Goal: Information Seeking & Learning: Learn about a topic

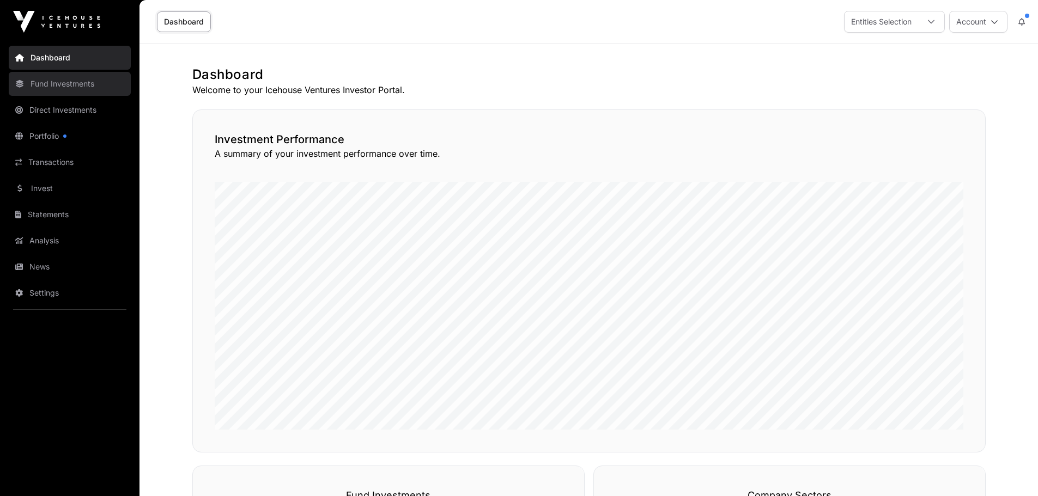
click at [58, 82] on link "Fund Investments" at bounding box center [70, 84] width 122 height 24
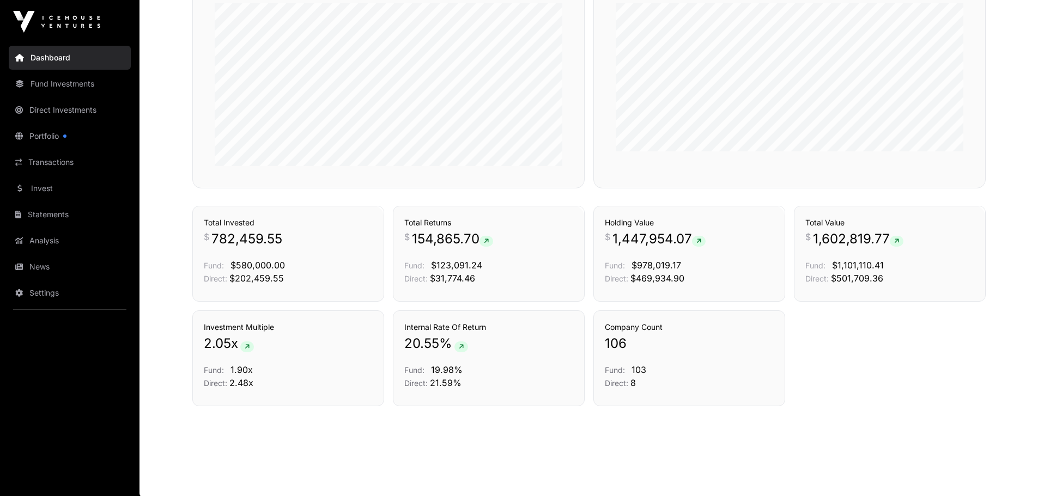
scroll to position [531, 0]
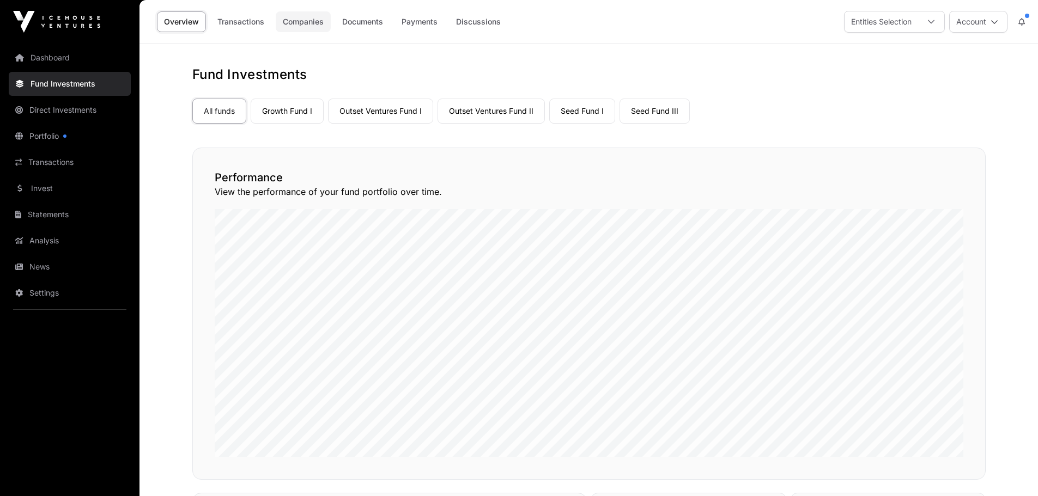
click at [304, 27] on link "Companies" at bounding box center [303, 21] width 55 height 21
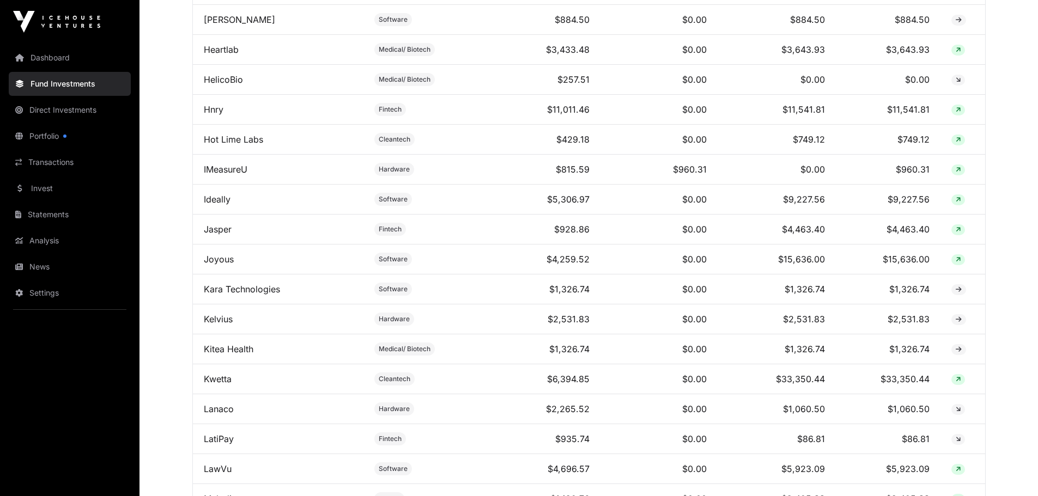
scroll to position [1853, 0]
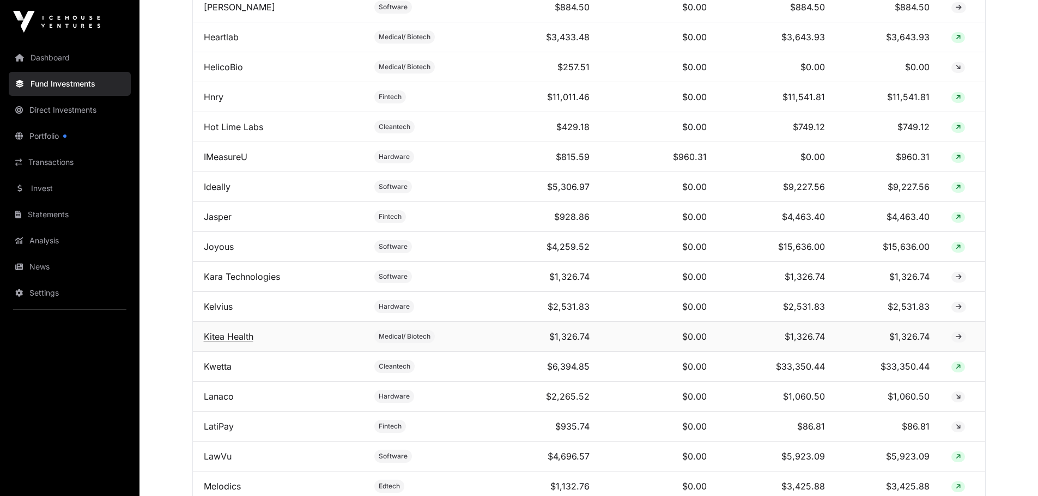
click at [226, 342] on link "Kitea Health" at bounding box center [229, 336] width 50 height 11
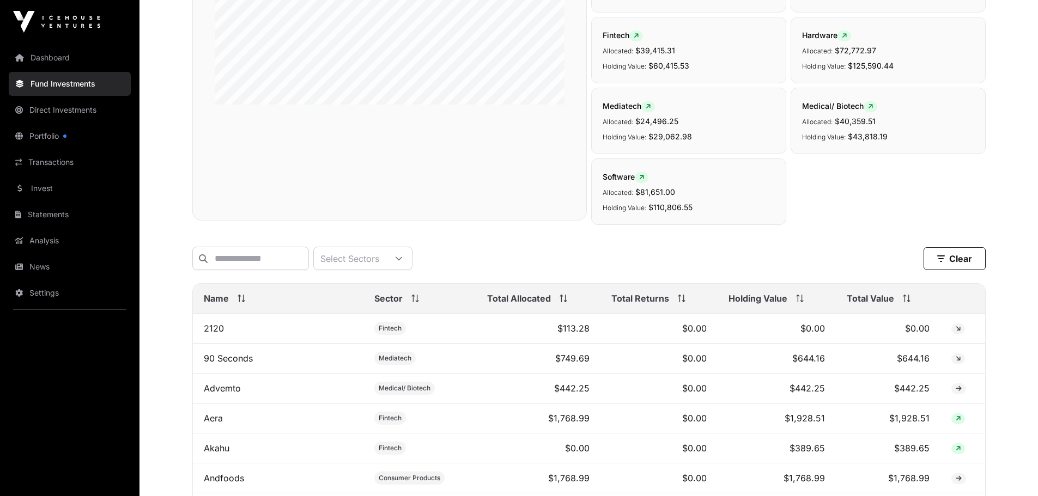
scroll to position [436, 0]
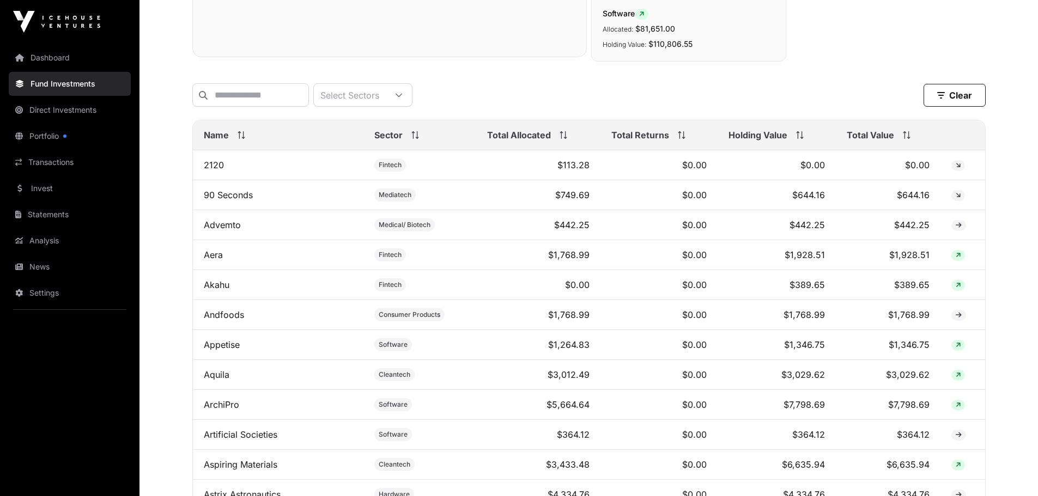
click at [904, 139] on icon at bounding box center [907, 135] width 8 height 8
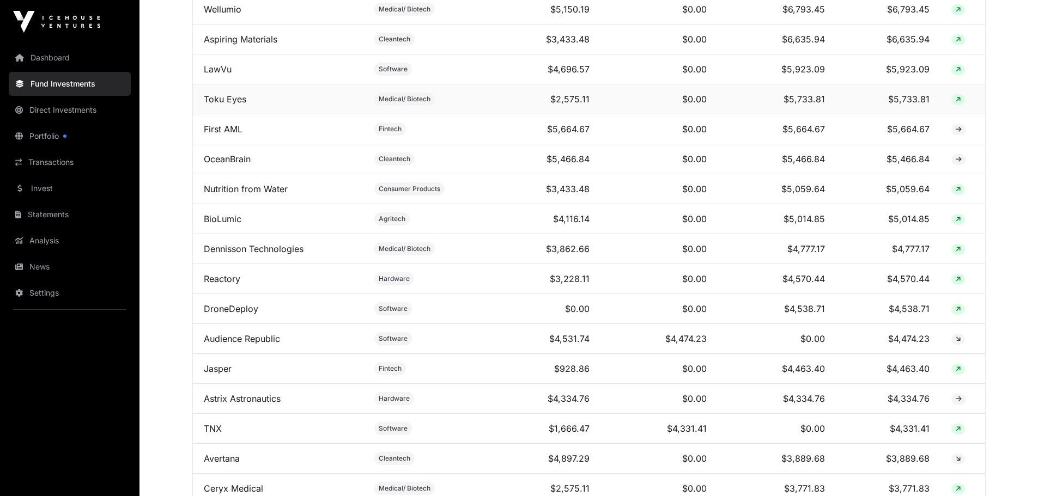
scroll to position [1253, 0]
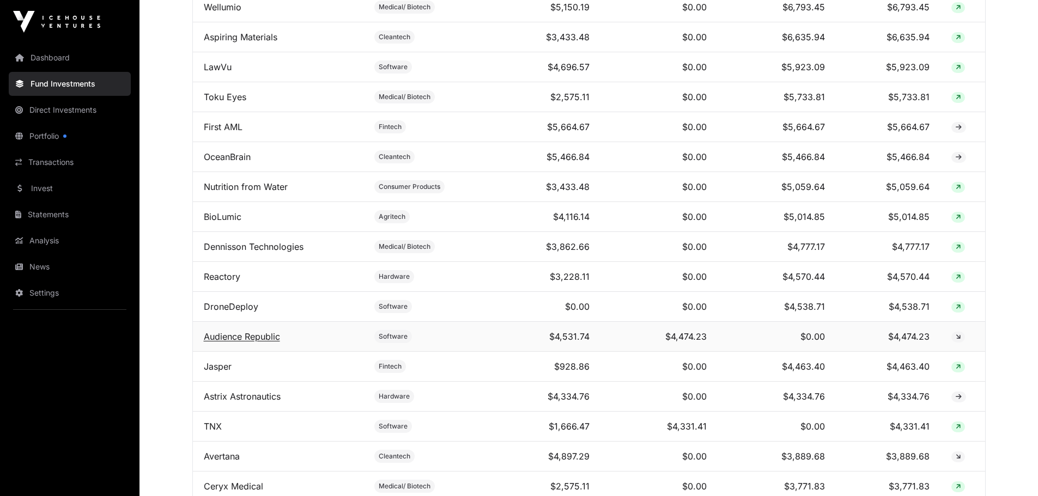
click at [247, 342] on link "Audience Republic" at bounding box center [242, 336] width 76 height 11
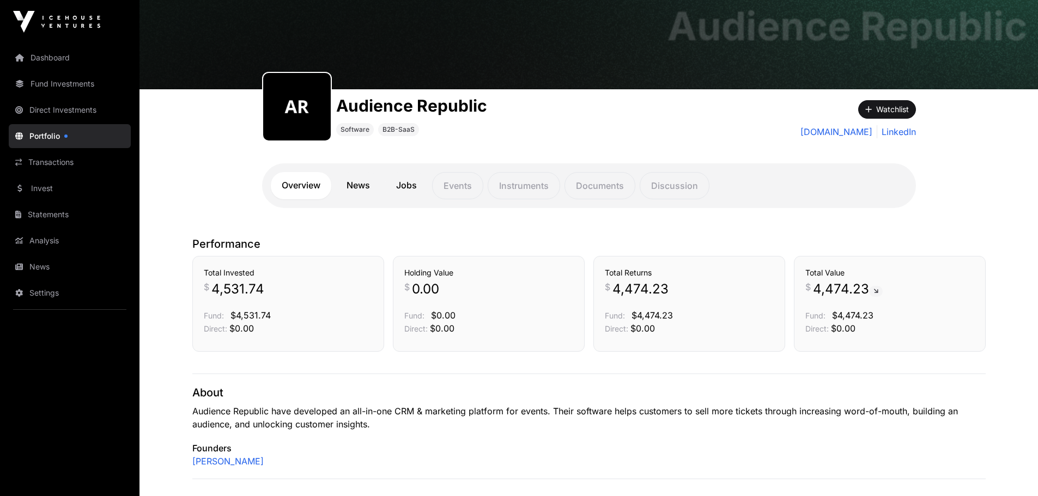
scroll to position [54, 0]
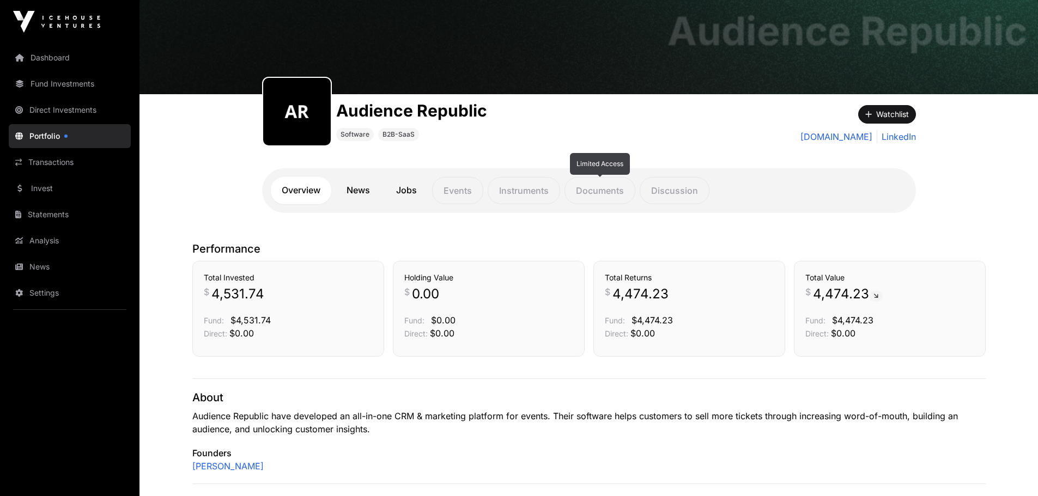
click at [597, 193] on p "Documents" at bounding box center [599, 190] width 71 height 27
click at [354, 189] on link "News" at bounding box center [358, 190] width 45 height 27
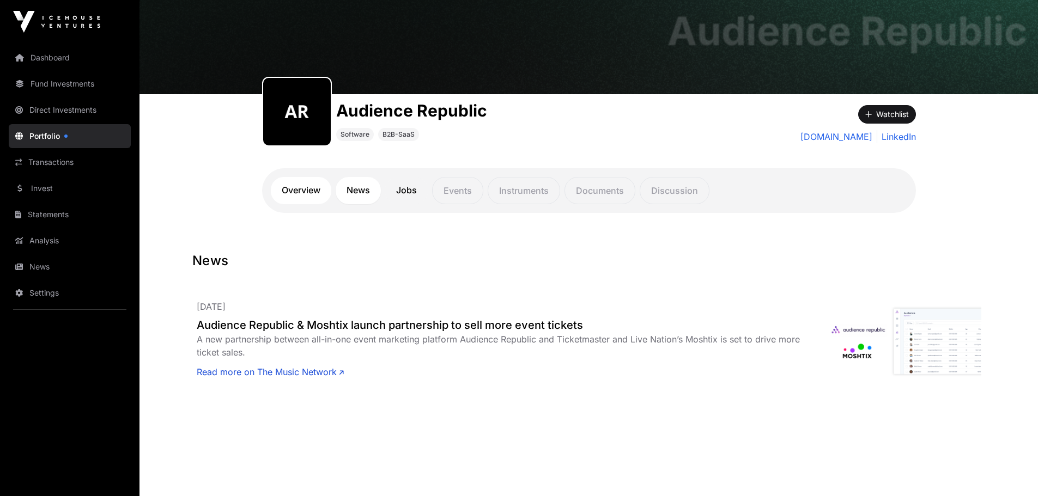
click at [302, 192] on link "Overview" at bounding box center [301, 190] width 60 height 27
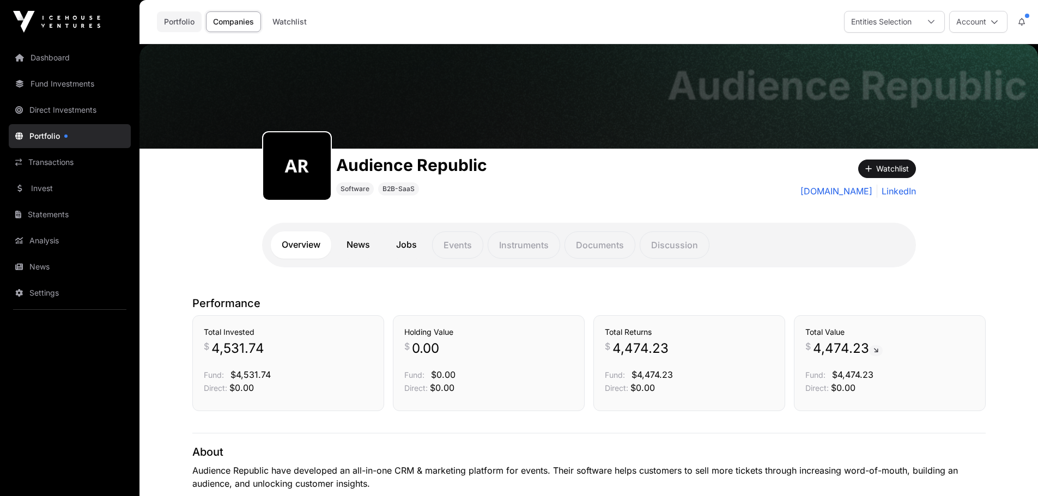
click at [179, 20] on link "Portfolio" at bounding box center [179, 21] width 45 height 21
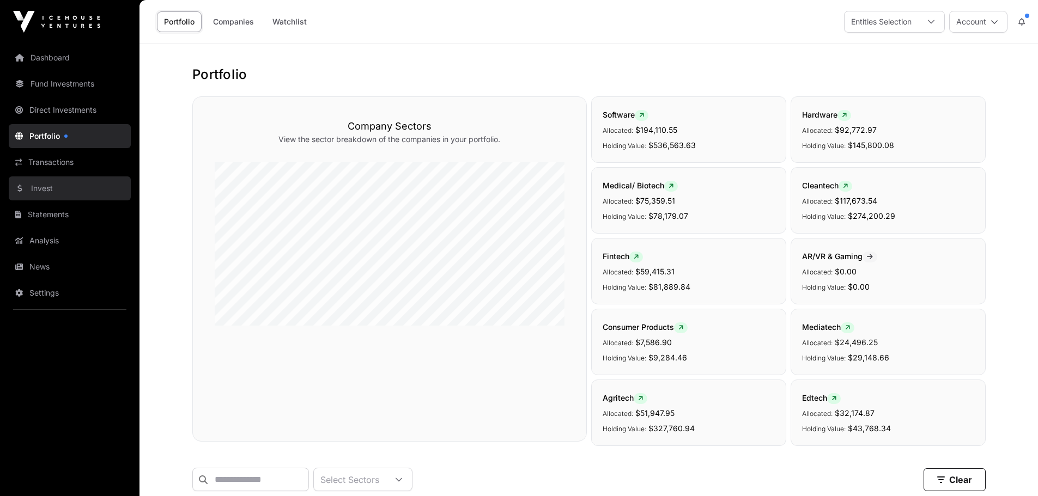
click at [40, 190] on link "Invest" at bounding box center [70, 189] width 122 height 24
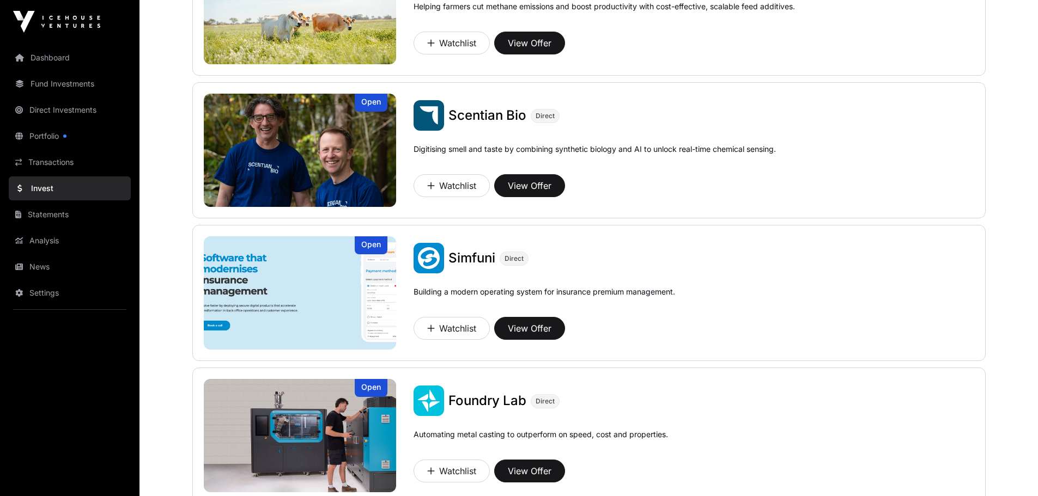
scroll to position [490, 0]
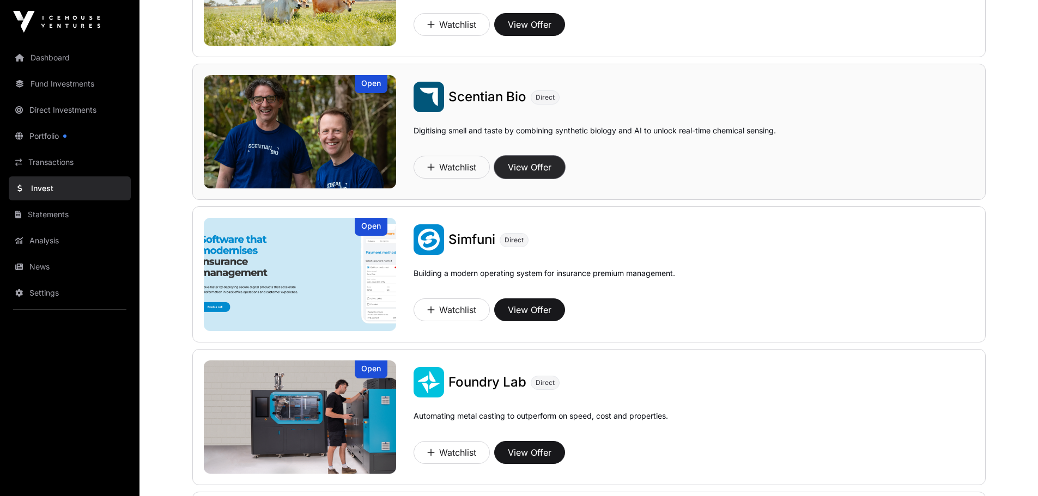
click at [525, 165] on button "View Offer" at bounding box center [529, 167] width 71 height 23
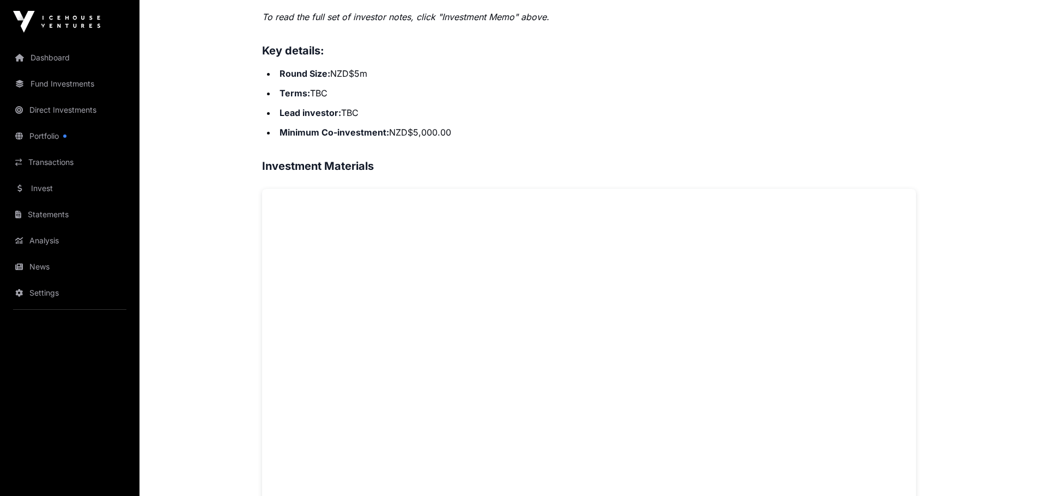
scroll to position [599, 0]
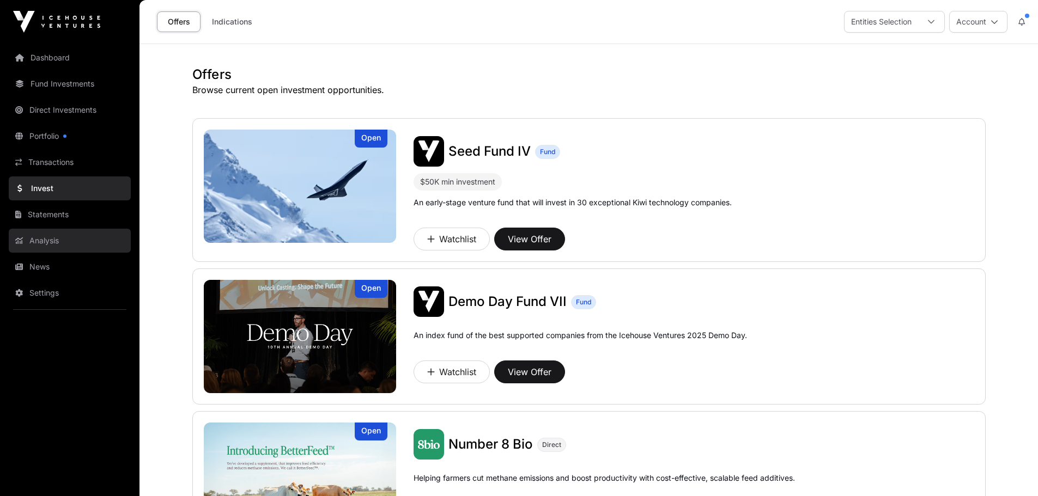
click at [34, 238] on link "Analysis" at bounding box center [70, 241] width 122 height 24
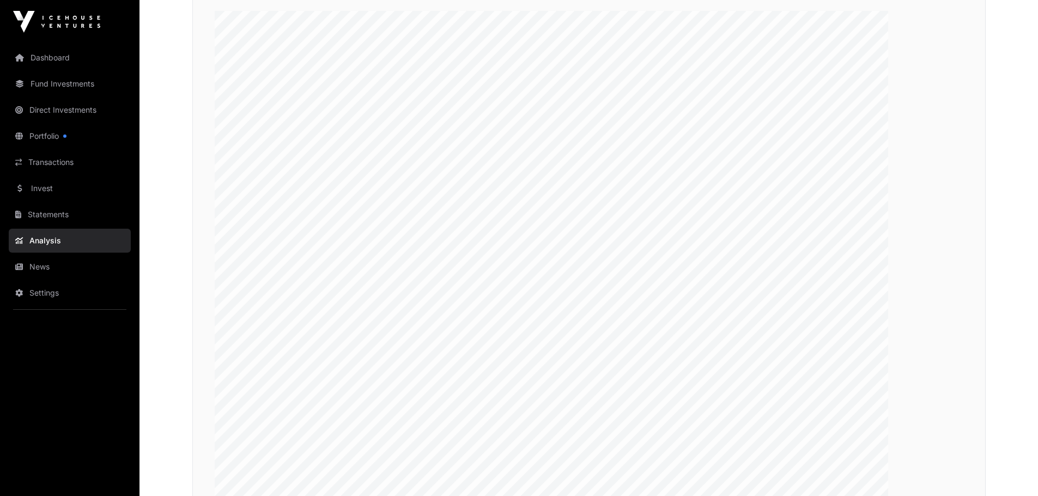
scroll to position [1853, 0]
